Goal: Find specific page/section: Find specific page/section

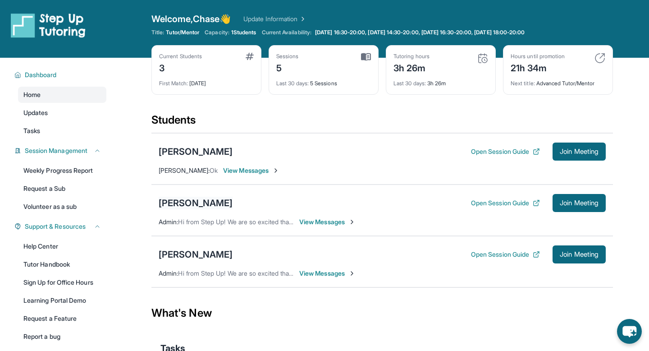
click at [178, 203] on div "[PERSON_NAME]" at bounding box center [196, 203] width 74 height 13
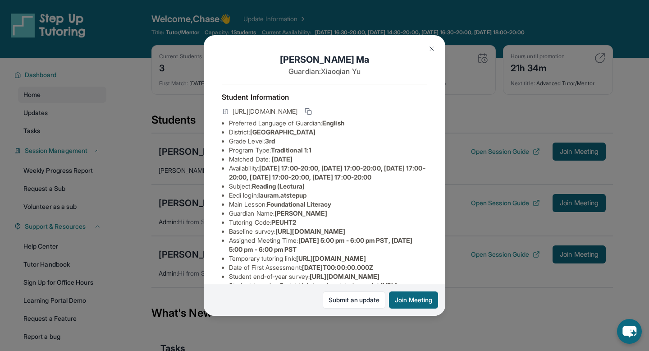
click at [293, 217] on span "[PERSON_NAME]" at bounding box center [301, 213] width 53 height 8
drag, startPoint x: 293, startPoint y: 221, endPoint x: 321, endPoint y: 221, distance: 28.4
click at [321, 218] on li "Guardian Name : [PERSON_NAME]" at bounding box center [328, 213] width 198 height 9
copy span "[PERSON_NAME]"
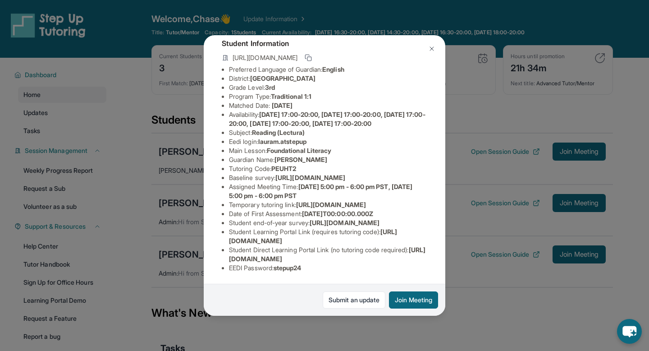
click at [506, 282] on div "[PERSON_NAME] Guardian: [PERSON_NAME] Student Information [URL][DOMAIN_NAME] Pr…" at bounding box center [324, 175] width 649 height 351
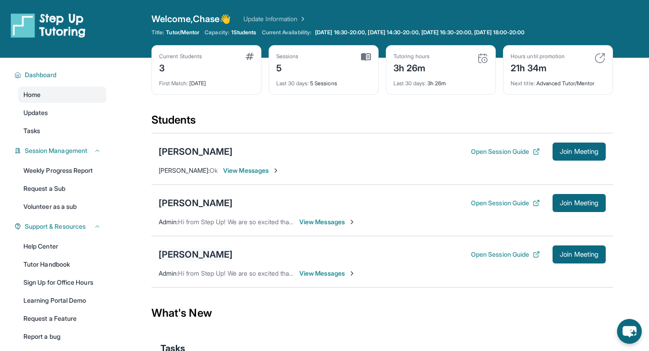
click at [208, 250] on div "[PERSON_NAME]" at bounding box center [196, 254] width 74 height 13
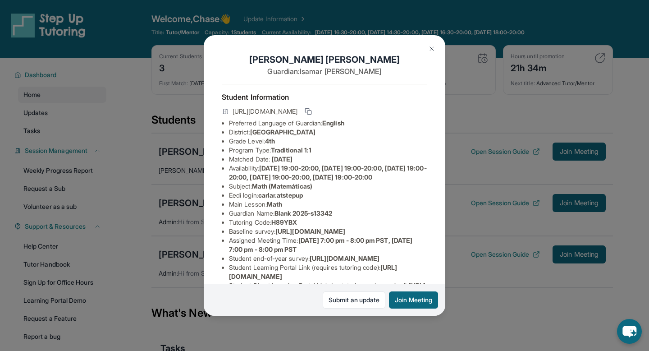
scroll to position [108, 0]
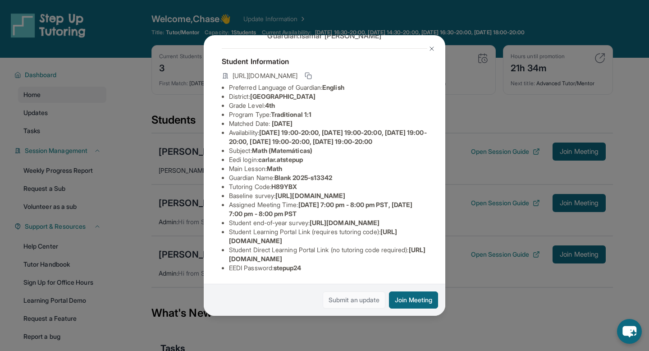
click at [346, 304] on link "Submit an update" at bounding box center [354, 299] width 63 height 17
